Goal: Task Accomplishment & Management: Manage account settings

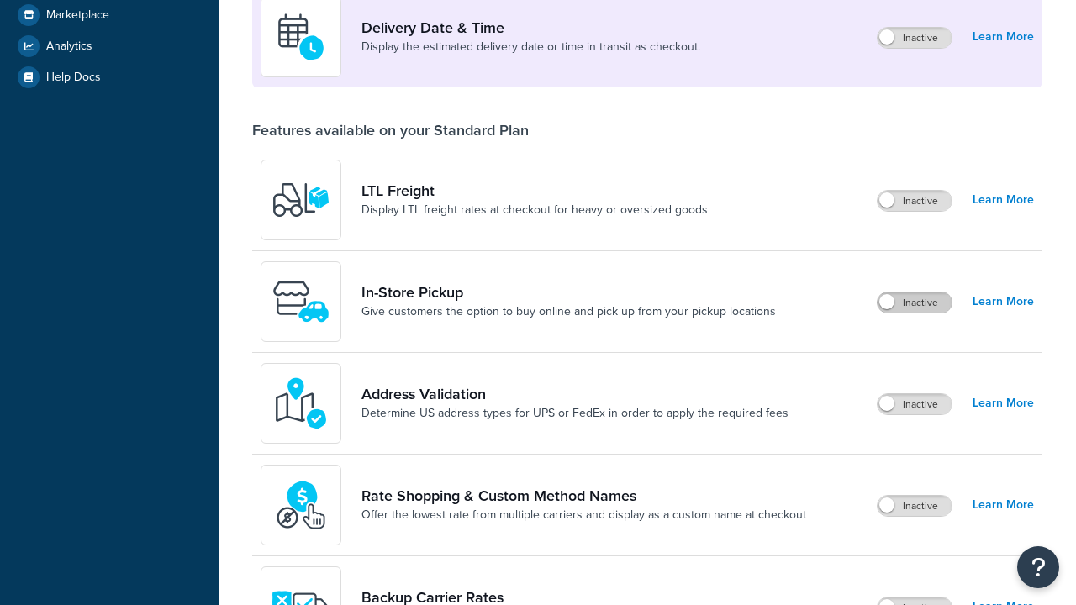
click at [914, 303] on label "Inactive" at bounding box center [914, 302] width 74 height 20
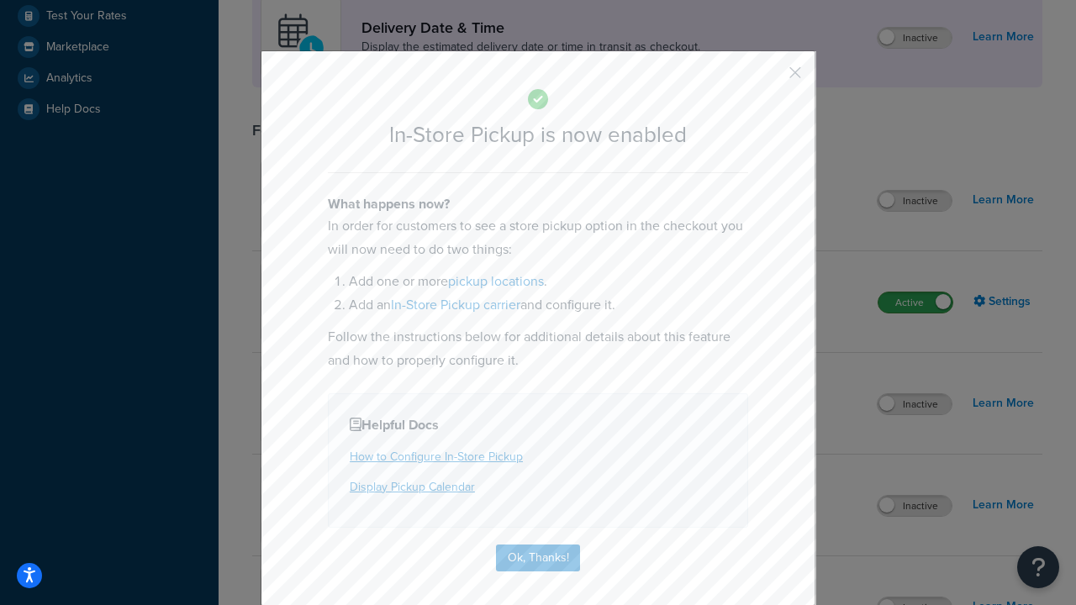
scroll to position [472, 0]
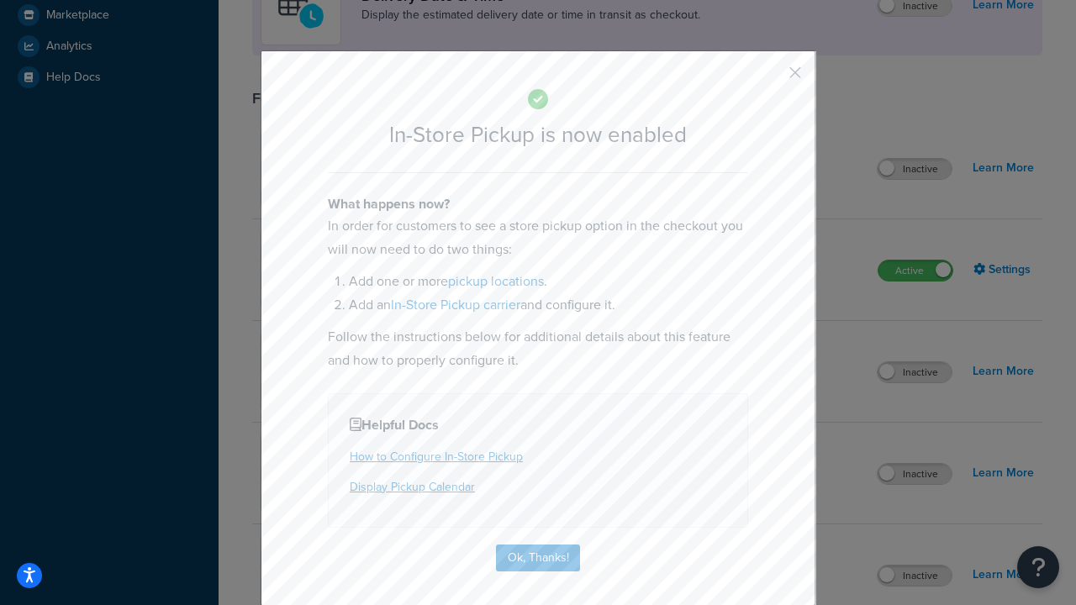
click at [770, 78] on button "button" at bounding box center [770, 78] width 4 height 4
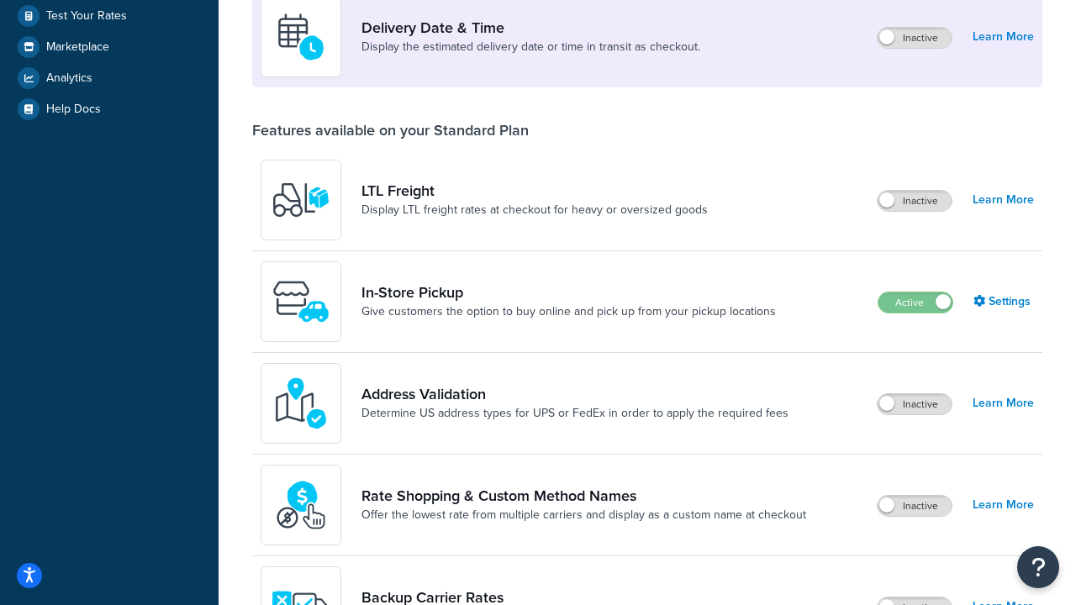
scroll to position [408, 0]
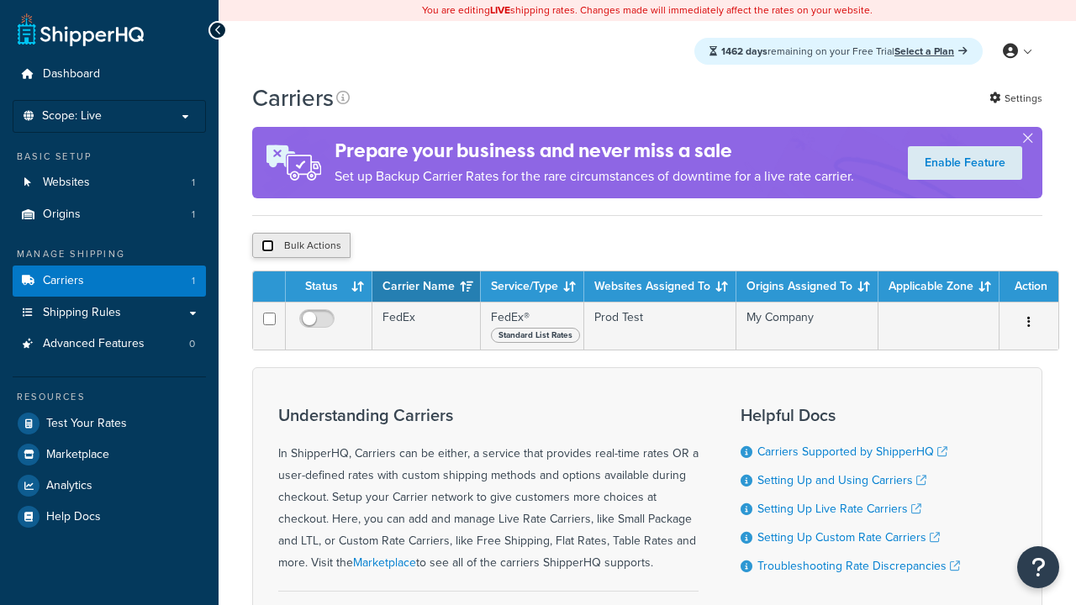
click at [267, 248] on input "checkbox" at bounding box center [267, 246] width 13 height 13
checkbox input "true"
click at [0, 0] on button "Delete" at bounding box center [0, 0] width 0 height 0
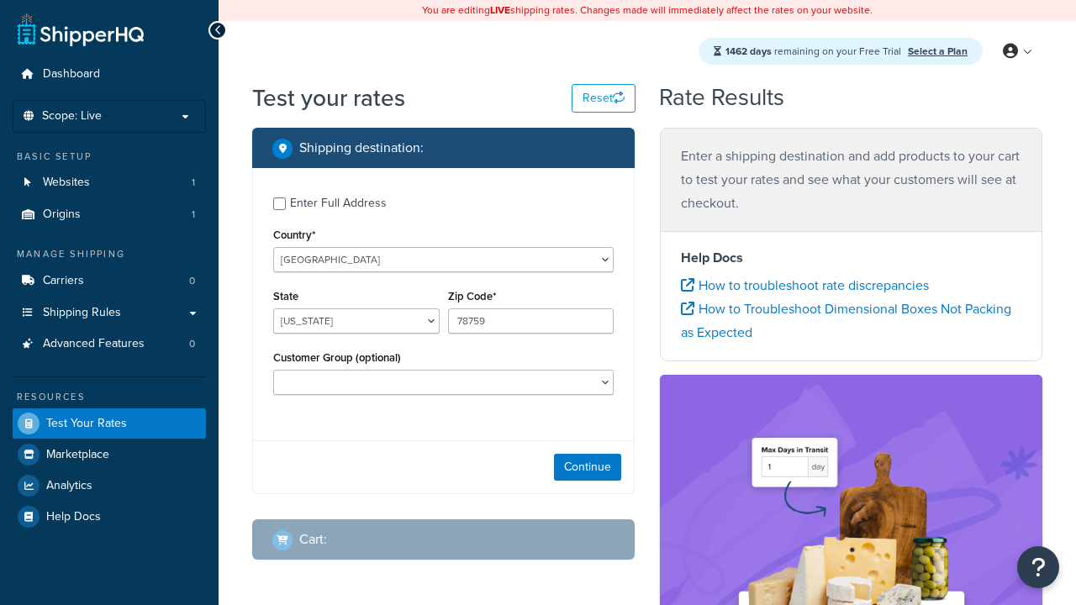
select select "TX"
click at [688, 286] on icon at bounding box center [687, 284] width 13 height 13
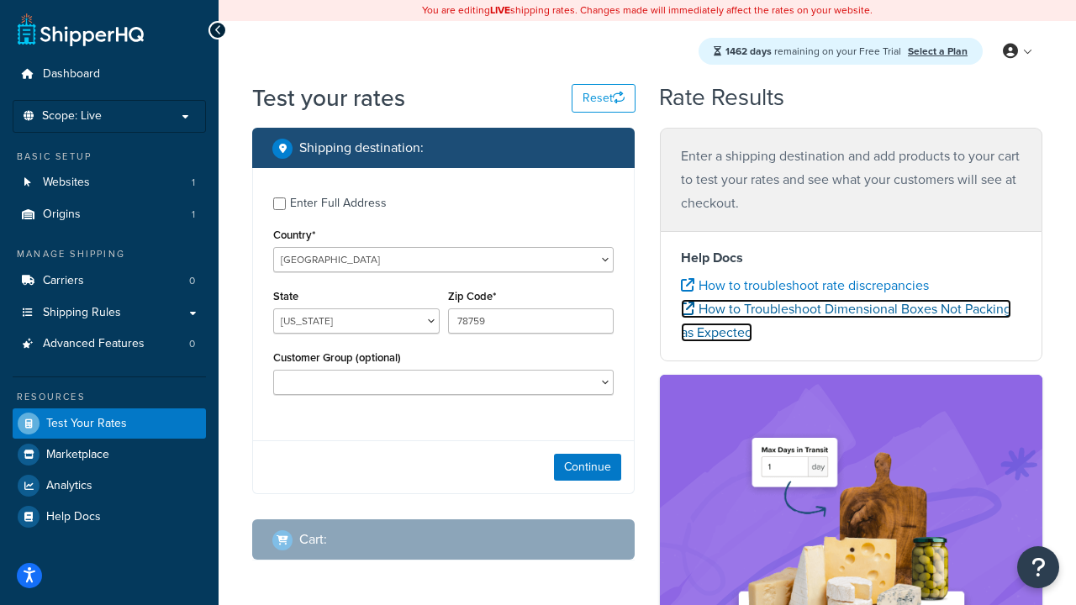
click at [688, 309] on icon at bounding box center [687, 308] width 13 height 13
